Goal: Information Seeking & Learning: Compare options

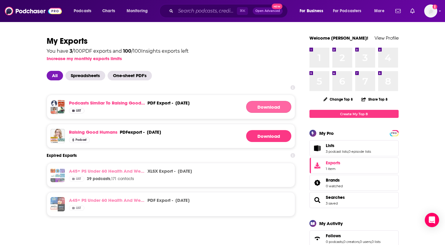
click at [263, 108] on button "Download" at bounding box center [268, 107] width 45 height 12
click at [106, 103] on link "Podcasts similar to Raising Good Humans" at bounding box center [107, 103] width 76 height 6
click at [84, 12] on span "Podcasts" at bounding box center [83, 11] width 18 height 8
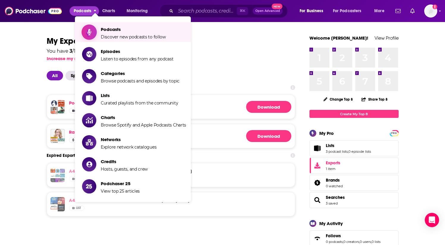
click at [125, 32] on span "Podcasts" at bounding box center [133, 29] width 65 height 6
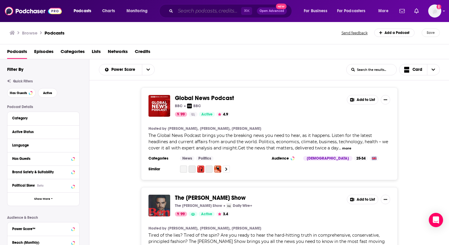
click at [195, 12] on input "Search podcasts, credits, & more..." at bounding box center [209, 11] width 66 height 10
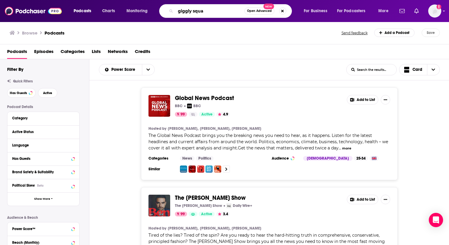
type input "giggly squad"
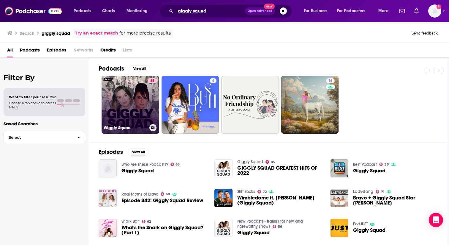
click at [124, 97] on link "85 Giggly Squad" at bounding box center [131, 105] width 58 height 58
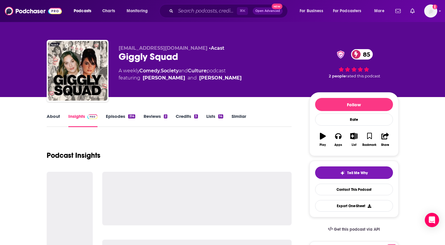
click at [240, 116] on link "Similar" at bounding box center [239, 120] width 15 height 14
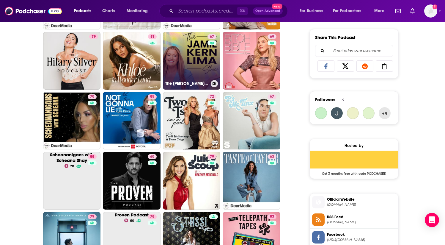
scroll to position [371, 0]
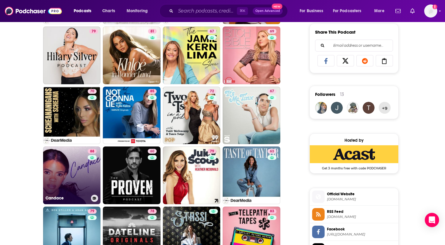
click at [83, 170] on link "88 [PERSON_NAME]" at bounding box center [72, 175] width 58 height 58
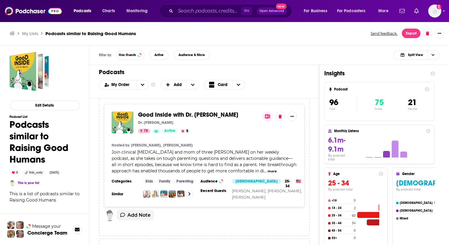
scroll to position [4, 0]
click at [141, 86] on icon "open menu" at bounding box center [143, 85] width 4 height 4
click at [121, 113] on span "Power Score" at bounding box center [127, 114] width 33 height 3
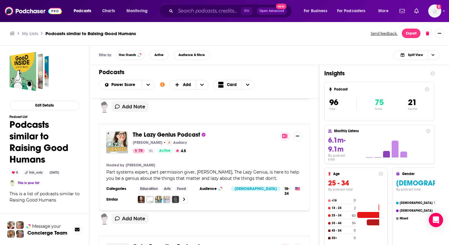
scroll to position [246, 0]
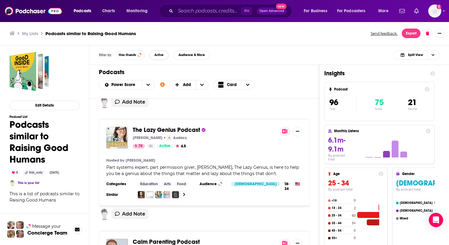
click at [159, 53] on span "Active" at bounding box center [159, 54] width 9 height 3
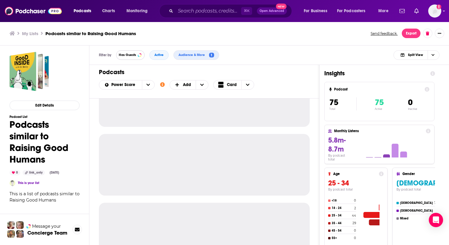
click at [130, 53] on span "Has Guests" at bounding box center [127, 54] width 17 height 3
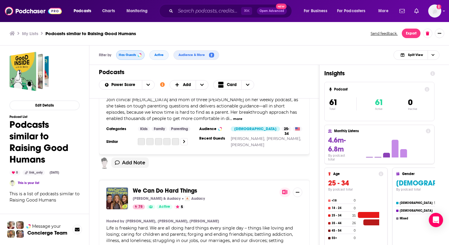
scroll to position [0, 0]
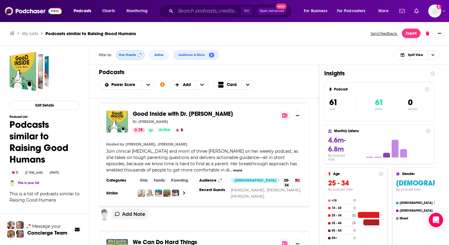
click at [132, 56] on span "Has Guests" at bounding box center [127, 54] width 17 height 3
click at [158, 56] on span "Active" at bounding box center [159, 54] width 9 height 3
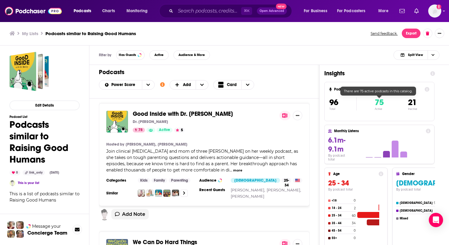
click at [380, 102] on span "75" at bounding box center [379, 102] width 9 height 10
click at [161, 56] on span "Active" at bounding box center [159, 54] width 9 height 3
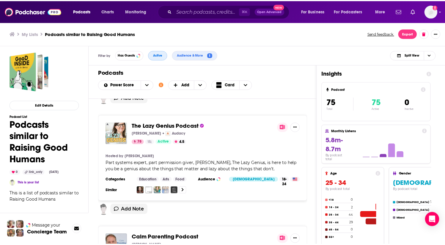
scroll to position [252, 0]
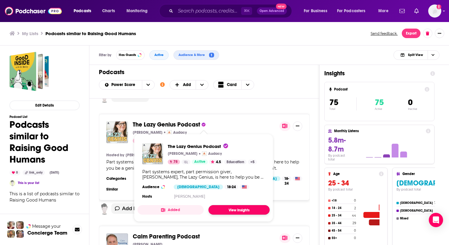
click at [245, 210] on link "View Insights" at bounding box center [239, 210] width 61 height 10
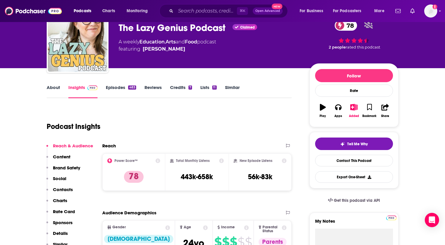
scroll to position [19, 0]
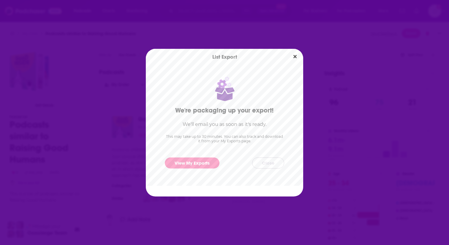
click at [267, 158] on button "Close" at bounding box center [268, 162] width 32 height 11
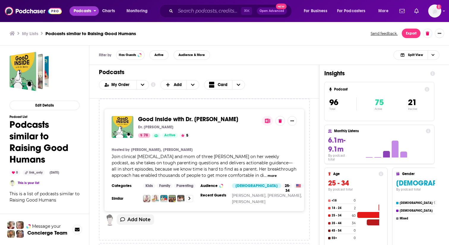
click at [80, 9] on span "Podcasts" at bounding box center [83, 11] width 18 height 8
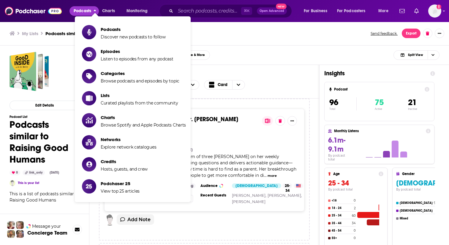
click at [196, 5] on div "⌘ K Open Advanced New" at bounding box center [225, 11] width 133 height 14
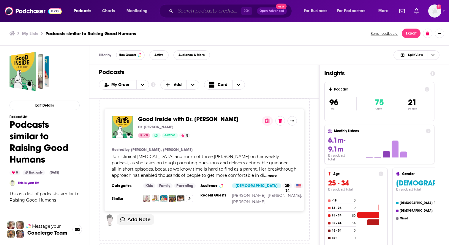
click at [190, 15] on input "Search podcasts, credits, & more..." at bounding box center [209, 11] width 66 height 10
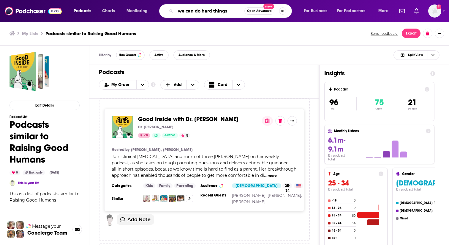
type input "we can do hard things"
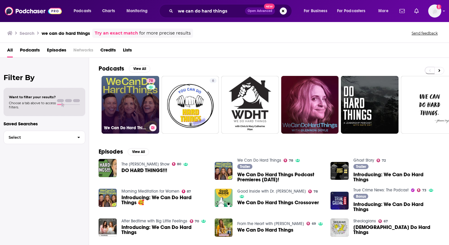
click at [133, 100] on link "78 We Can Do Hard Things" at bounding box center [131, 105] width 58 height 58
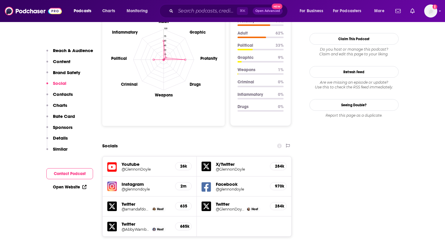
scroll to position [381, 0]
